Goal: Navigation & Orientation: Find specific page/section

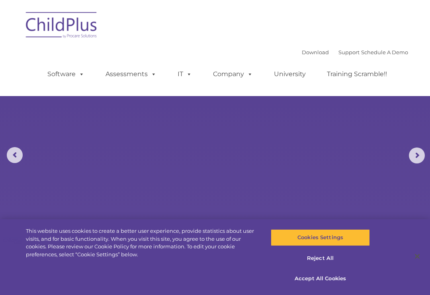
select select "MEDIUM"
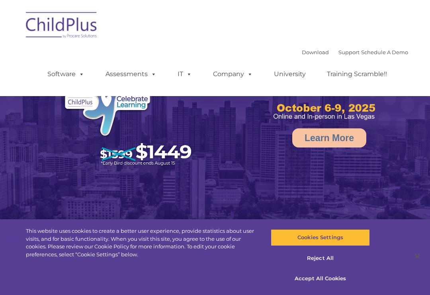
select select "MEDIUM"
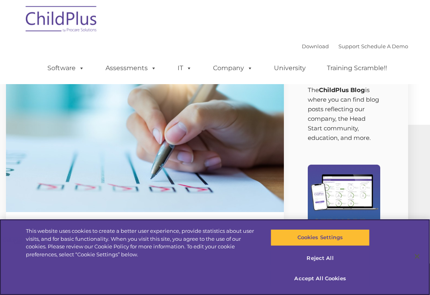
scroll to position [0, 27]
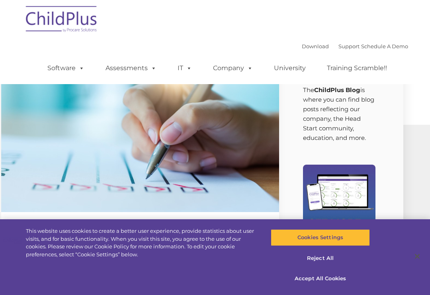
click at [54, 74] on link "Software" at bounding box center [65, 68] width 53 height 16
